Goal: Task Accomplishment & Management: Complete application form

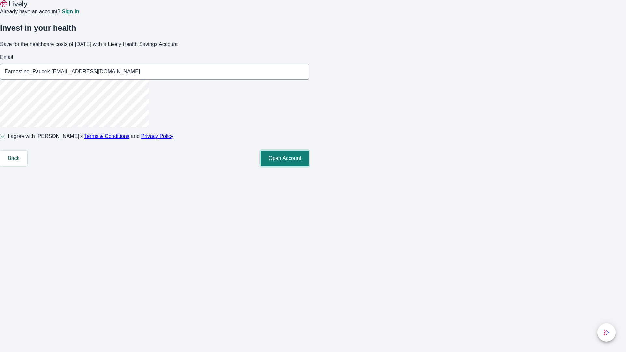
click at [309, 166] on button "Open Account" at bounding box center [285, 159] width 49 height 16
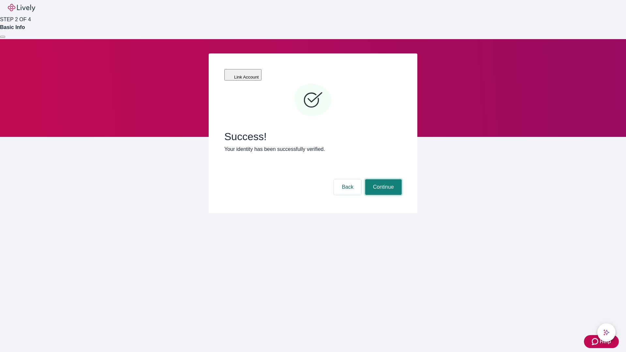
click at [383, 179] on button "Continue" at bounding box center [383, 187] width 37 height 16
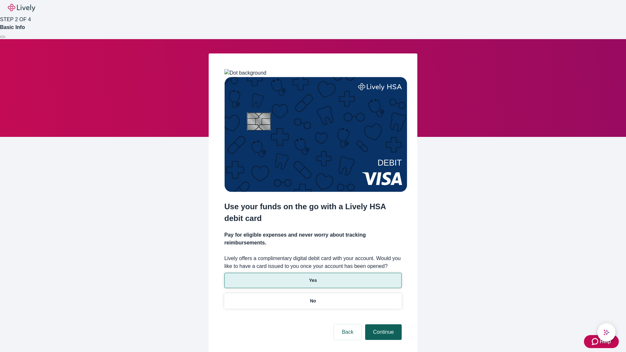
click at [313, 277] on p "Yes" at bounding box center [313, 280] width 8 height 7
click at [383, 325] on button "Continue" at bounding box center [383, 333] width 37 height 16
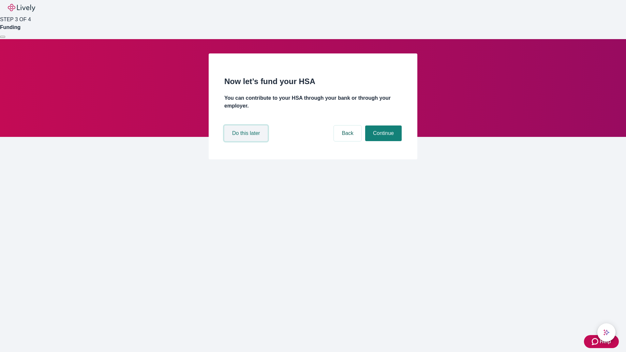
click at [247, 141] on button "Do this later" at bounding box center [245, 134] width 43 height 16
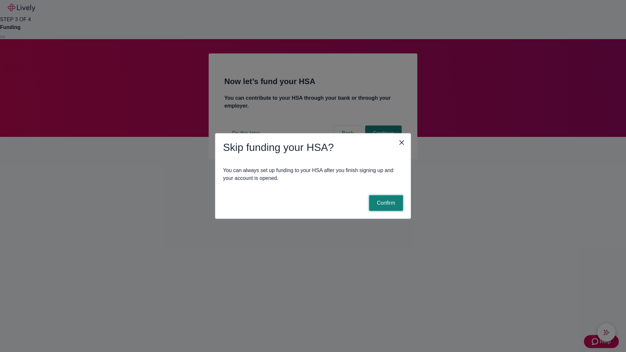
click at [385, 203] on button "Confirm" at bounding box center [386, 203] width 34 height 16
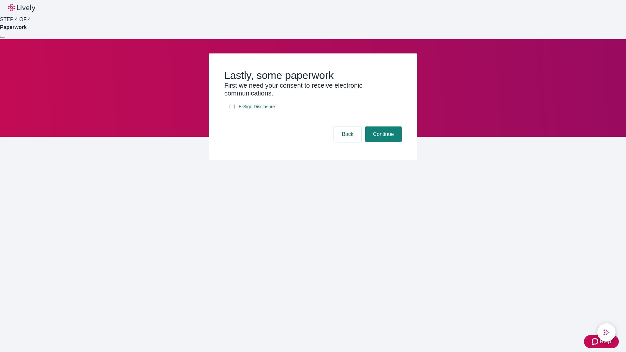
click at [232, 109] on input "E-Sign Disclosure" at bounding box center [232, 106] width 5 height 5
checkbox input "true"
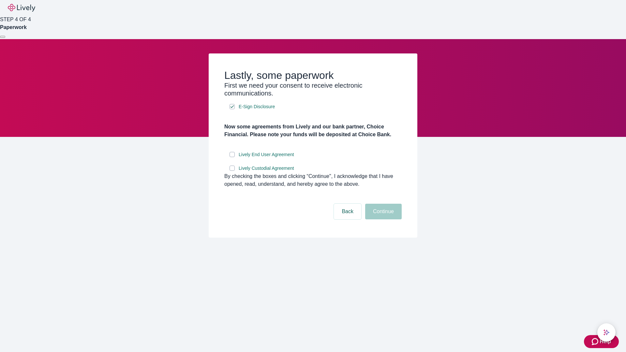
click at [232, 157] on input "Lively End User Agreement" at bounding box center [232, 154] width 5 height 5
checkbox input "true"
click at [232, 171] on input "Lively Custodial Agreement" at bounding box center [232, 168] width 5 height 5
checkbox input "true"
click at [383, 220] on button "Continue" at bounding box center [383, 212] width 37 height 16
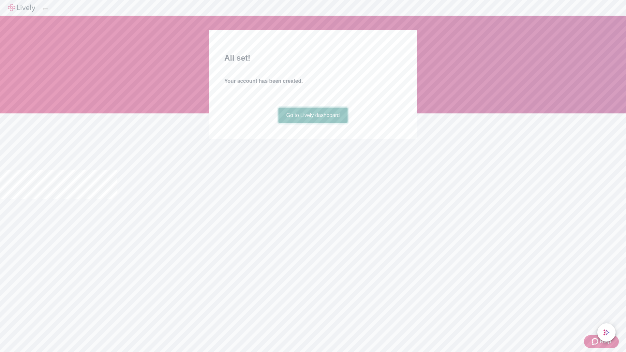
click at [313, 123] on link "Go to Lively dashboard" at bounding box center [313, 116] width 69 height 16
